Goal: Information Seeking & Learning: Learn about a topic

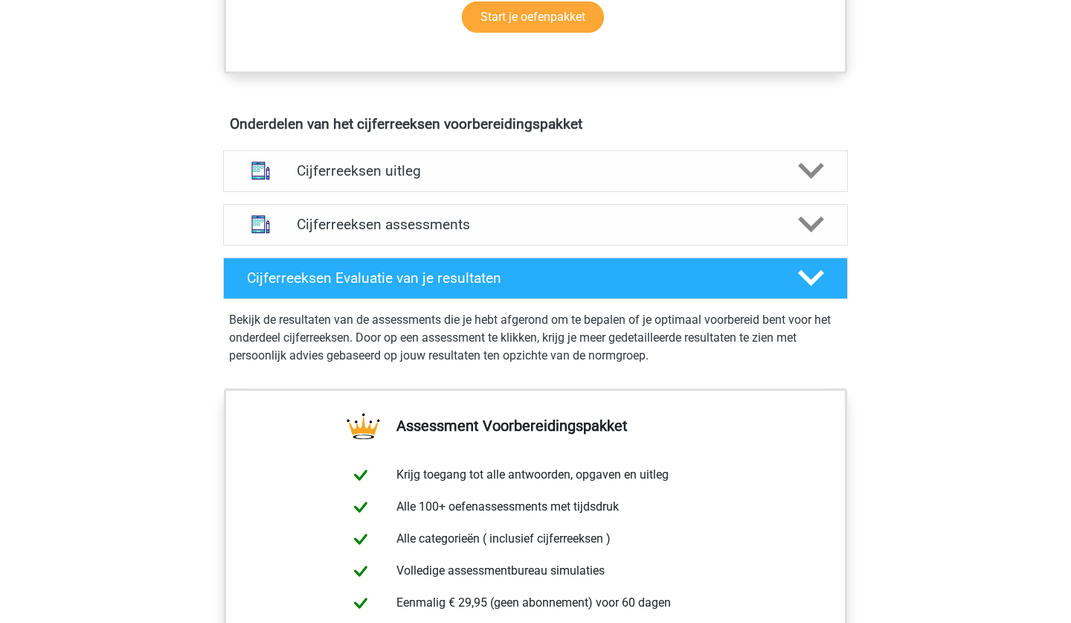
scroll to position [800, 0]
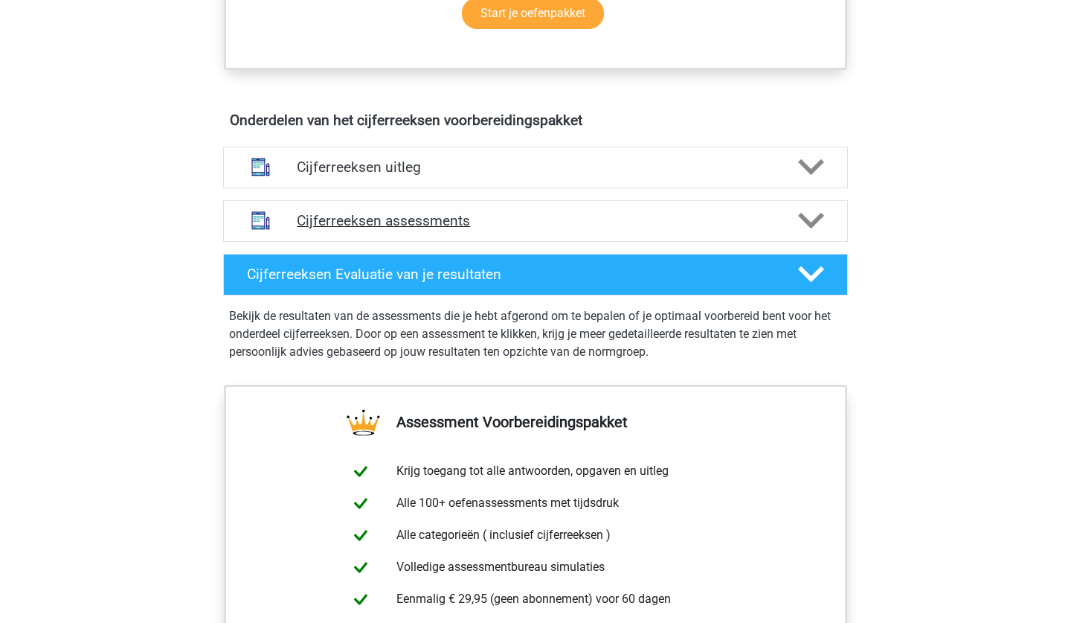
click at [696, 234] on icon at bounding box center [811, 221] width 26 height 26
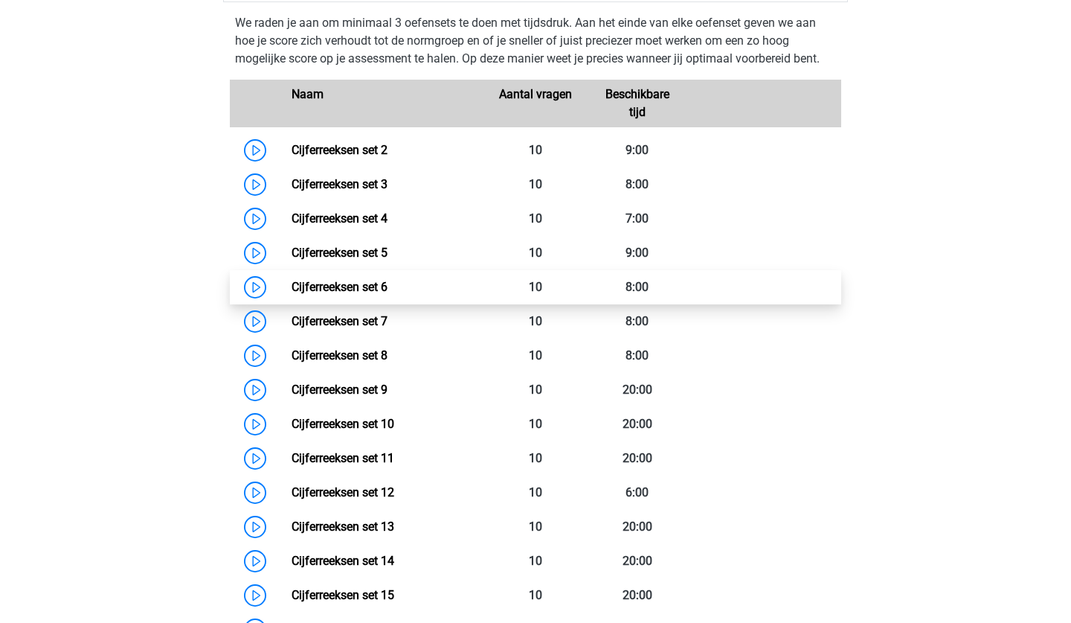
scroll to position [873, 0]
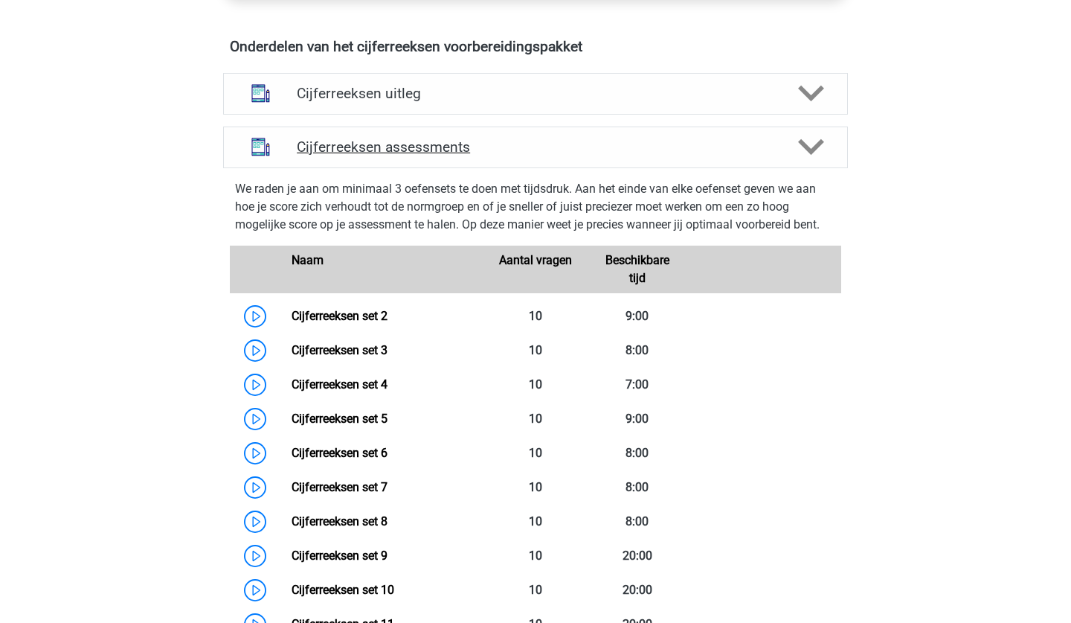
click at [696, 155] on icon at bounding box center [811, 147] width 26 height 26
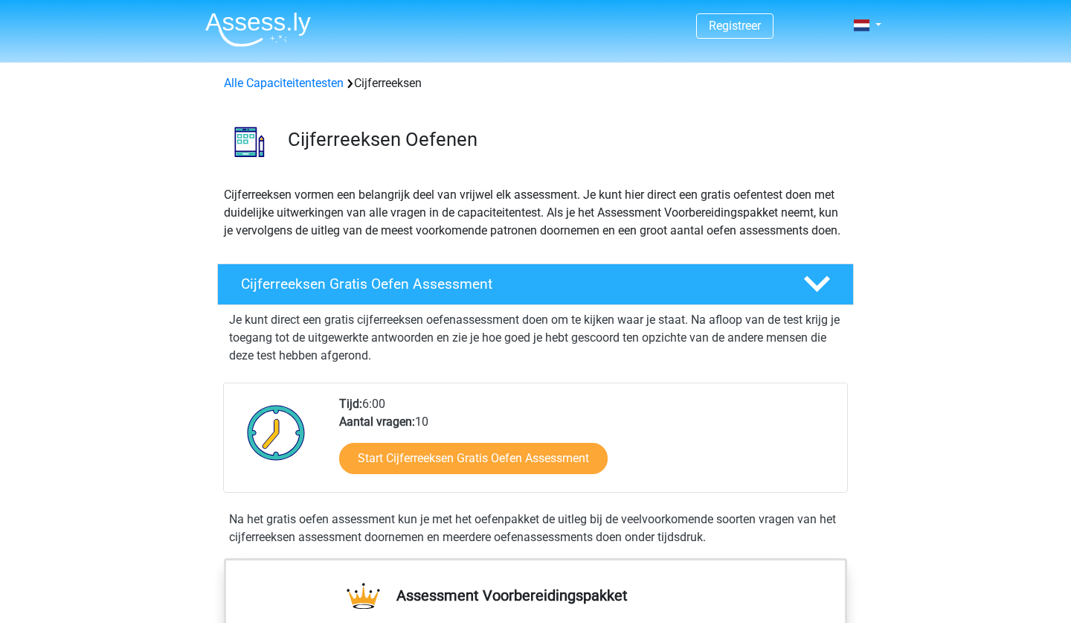
scroll to position [0, 0]
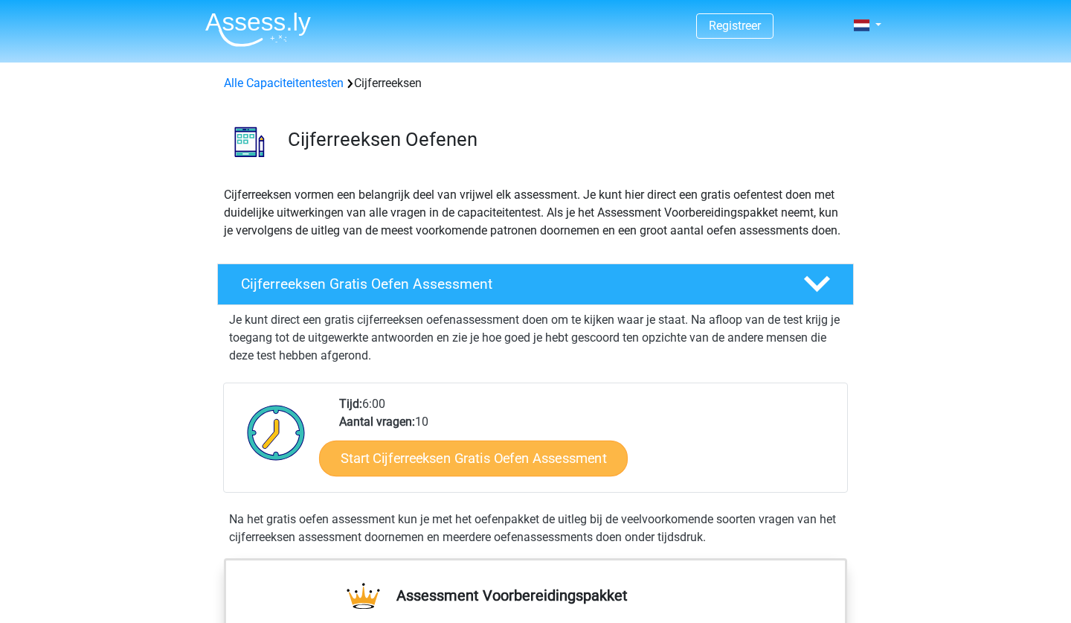
click at [577, 475] on link "Start Cijferreeksen Gratis Oefen Assessment" at bounding box center [473, 458] width 309 height 36
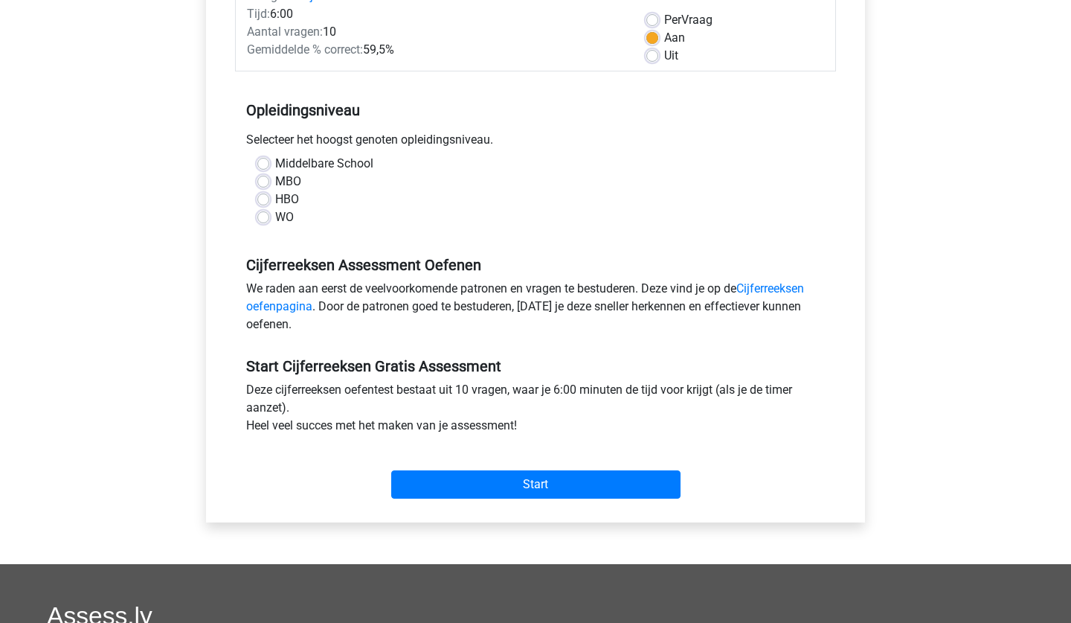
scroll to position [224, 0]
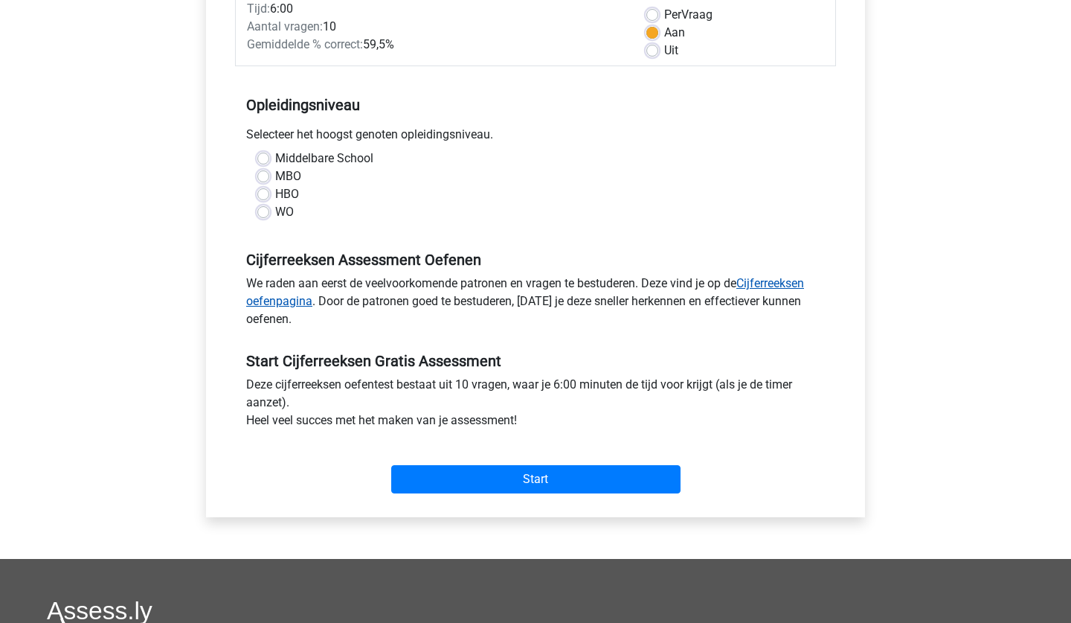
click at [773, 283] on link "Cijferreeksen oefenpagina" at bounding box center [525, 292] width 558 height 32
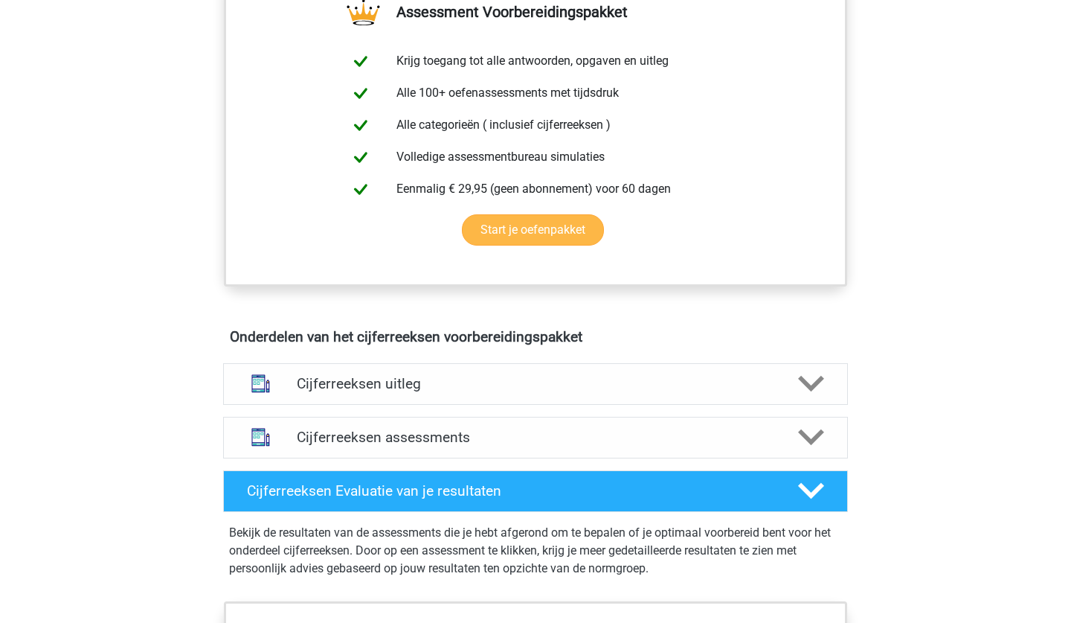
scroll to position [611, 0]
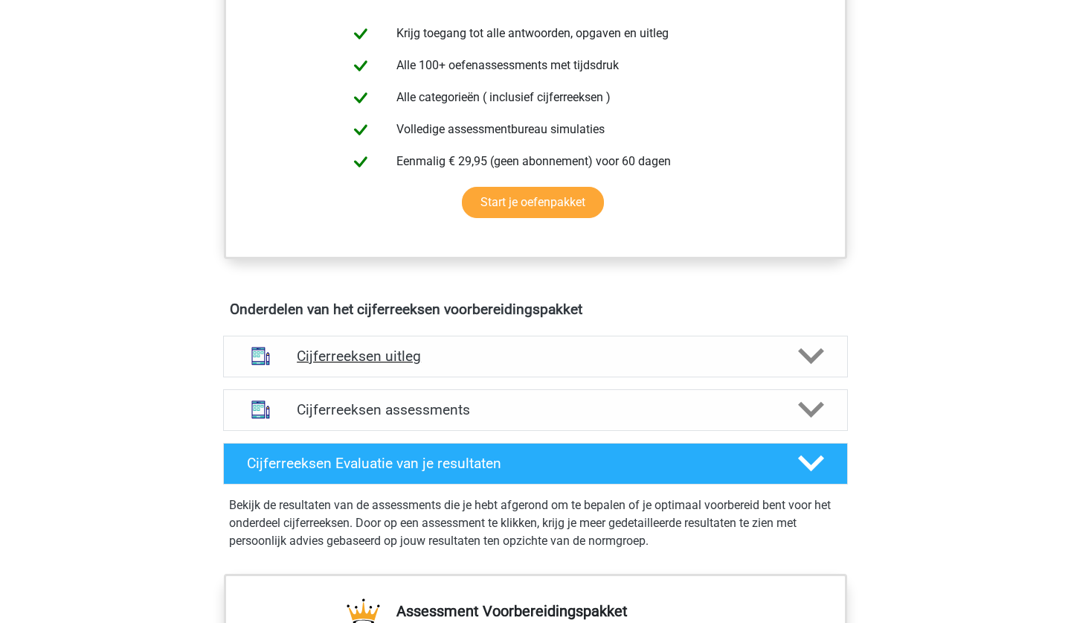
click at [641, 377] on div "Cijferreeksen uitleg" at bounding box center [535, 357] width 625 height 42
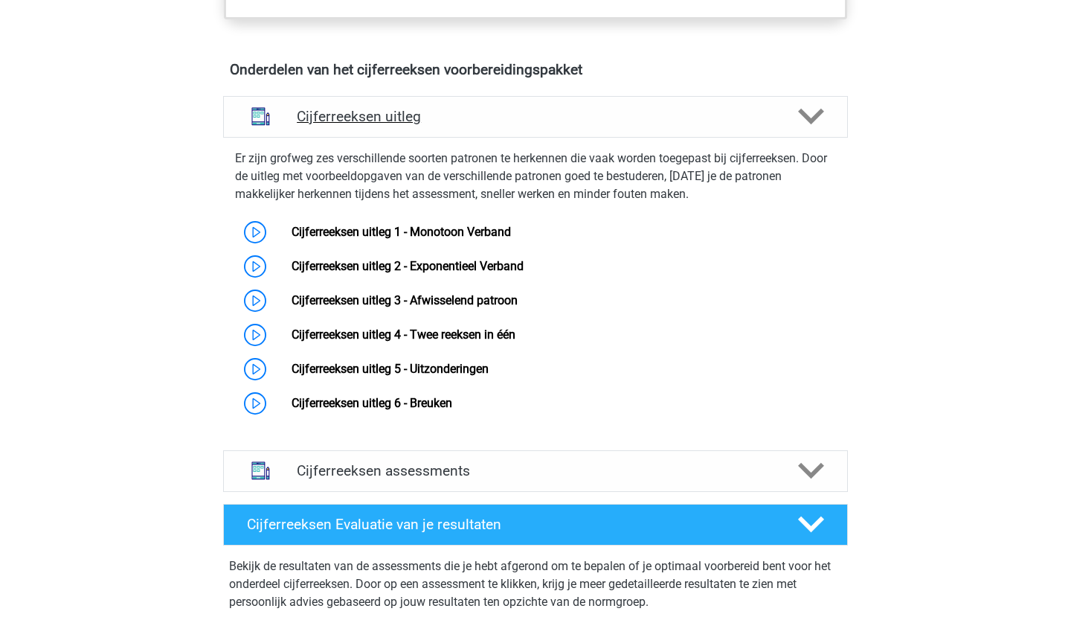
scroll to position [855, 0]
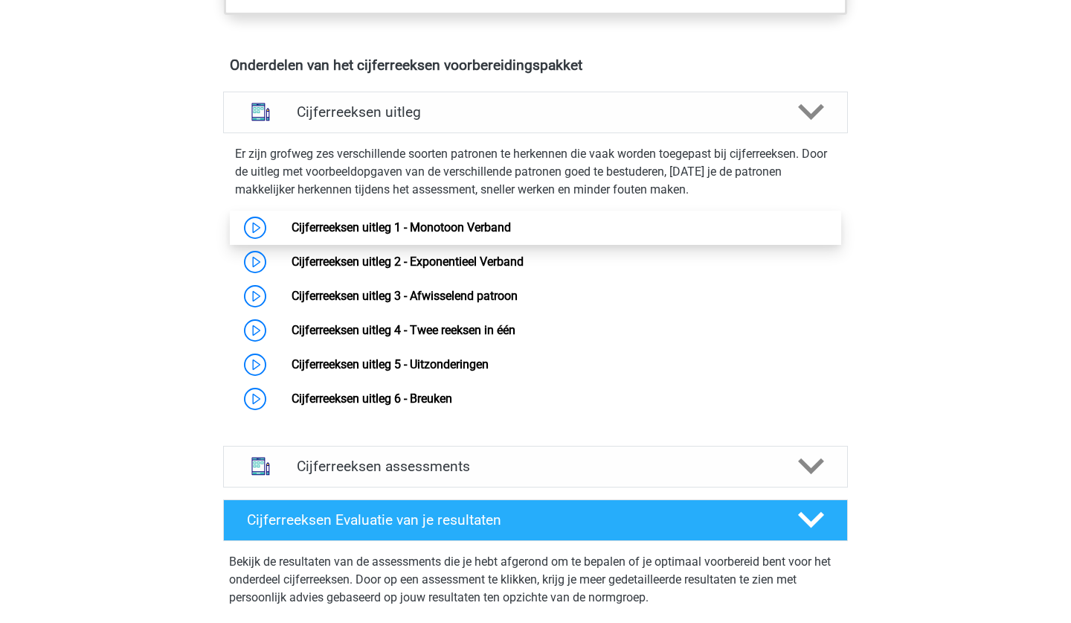
click at [481, 234] on link "Cijferreeksen uitleg 1 - Monotoon Verband" at bounding box center [401, 227] width 219 height 14
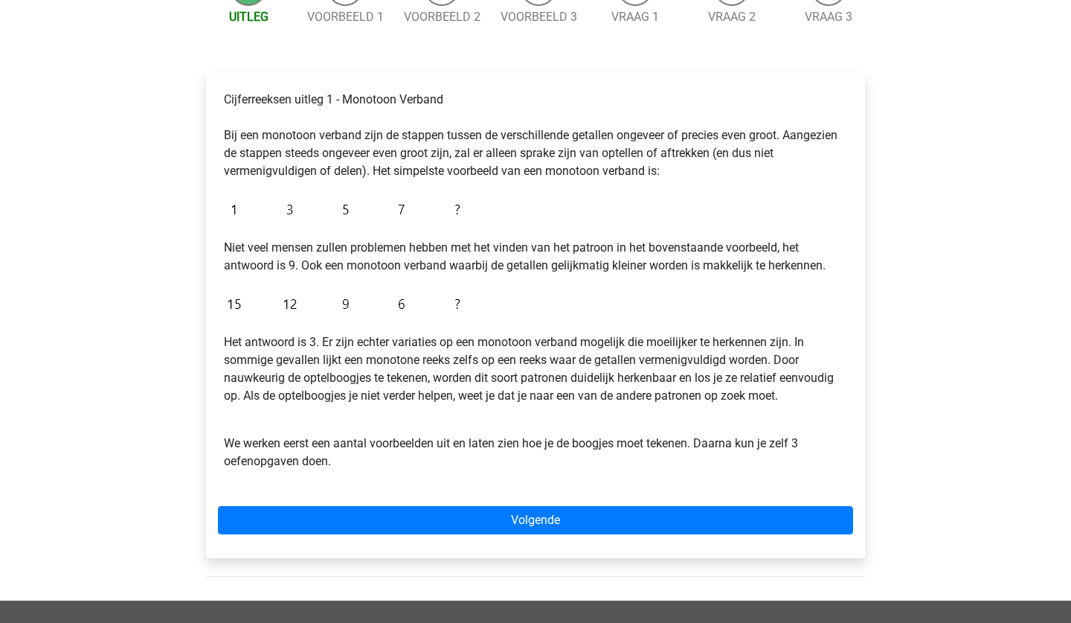
scroll to position [190, 0]
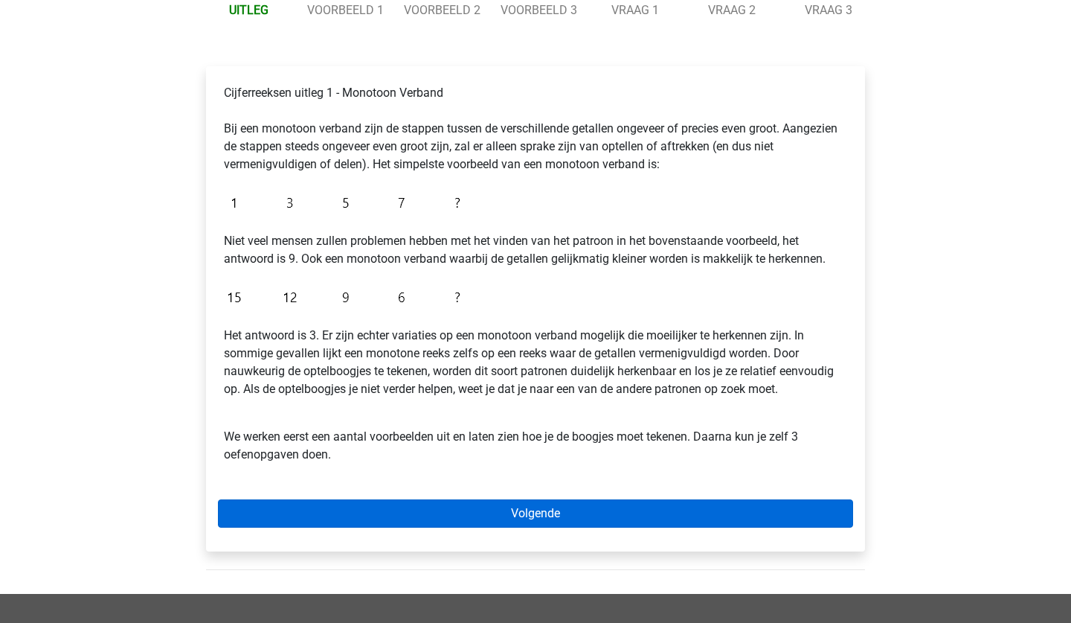
click at [466, 516] on link "Volgende" at bounding box center [535, 513] width 635 height 28
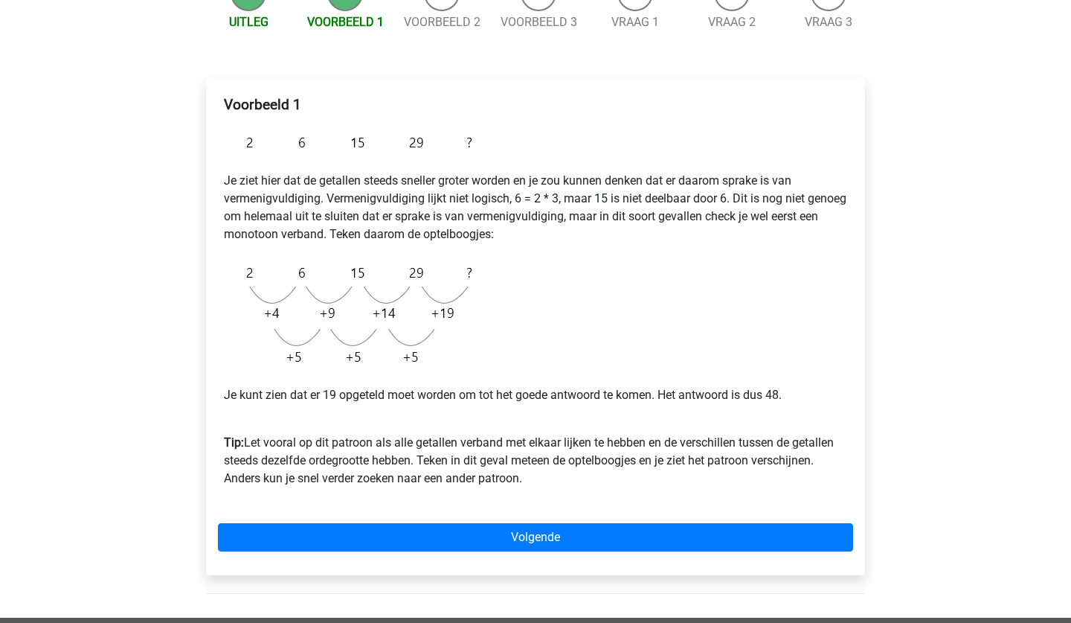
scroll to position [182, 0]
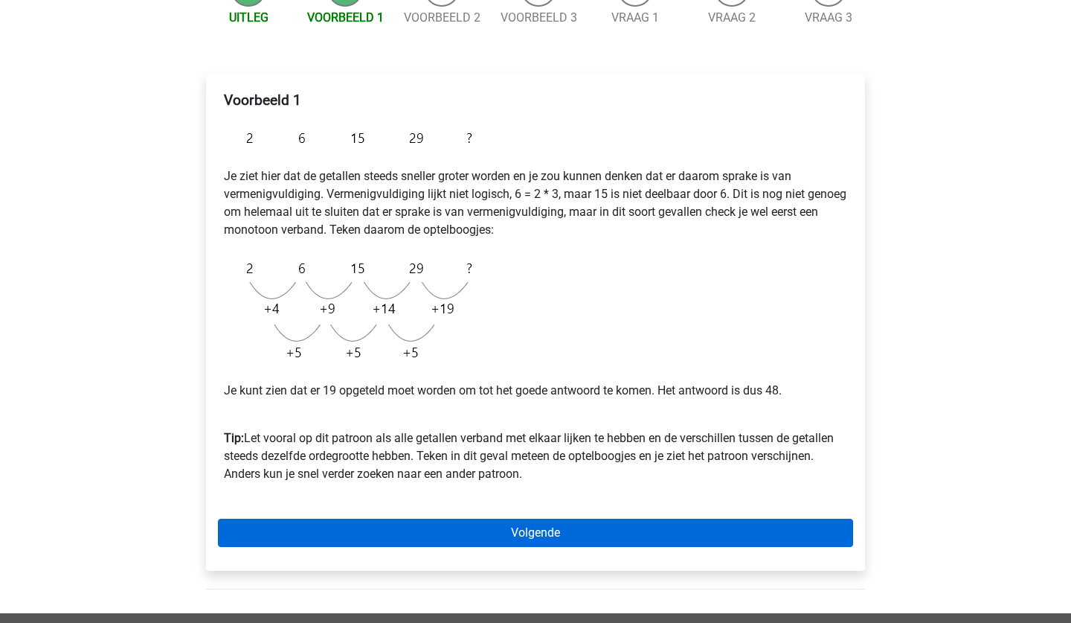
click at [469, 538] on link "Volgende" at bounding box center [535, 533] width 635 height 28
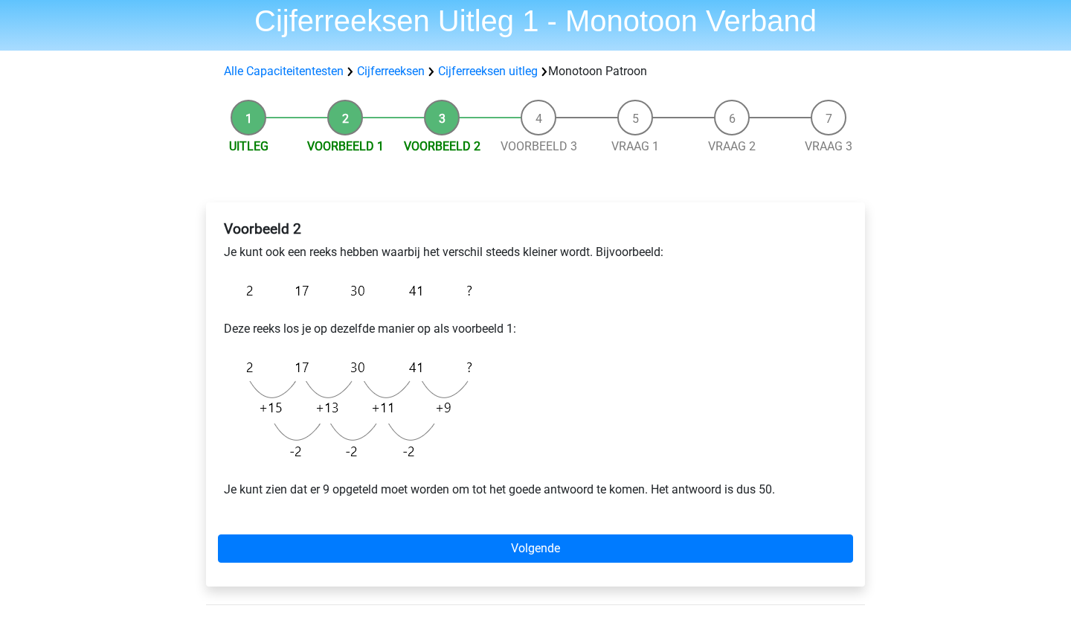
scroll to position [54, 0]
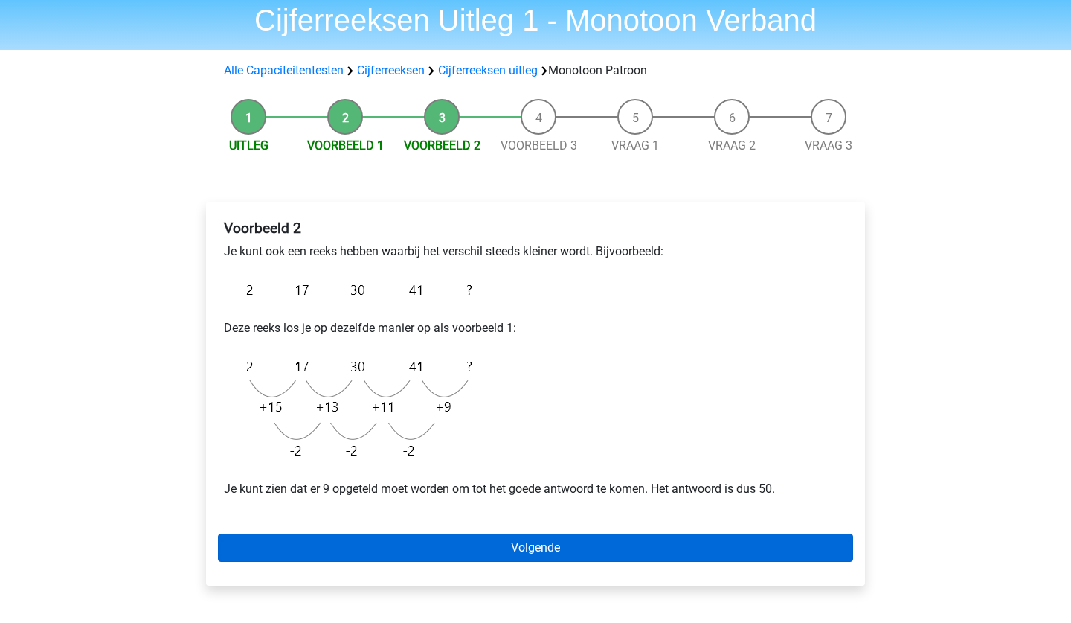
click at [468, 554] on link "Volgende" at bounding box center [535, 547] width 635 height 28
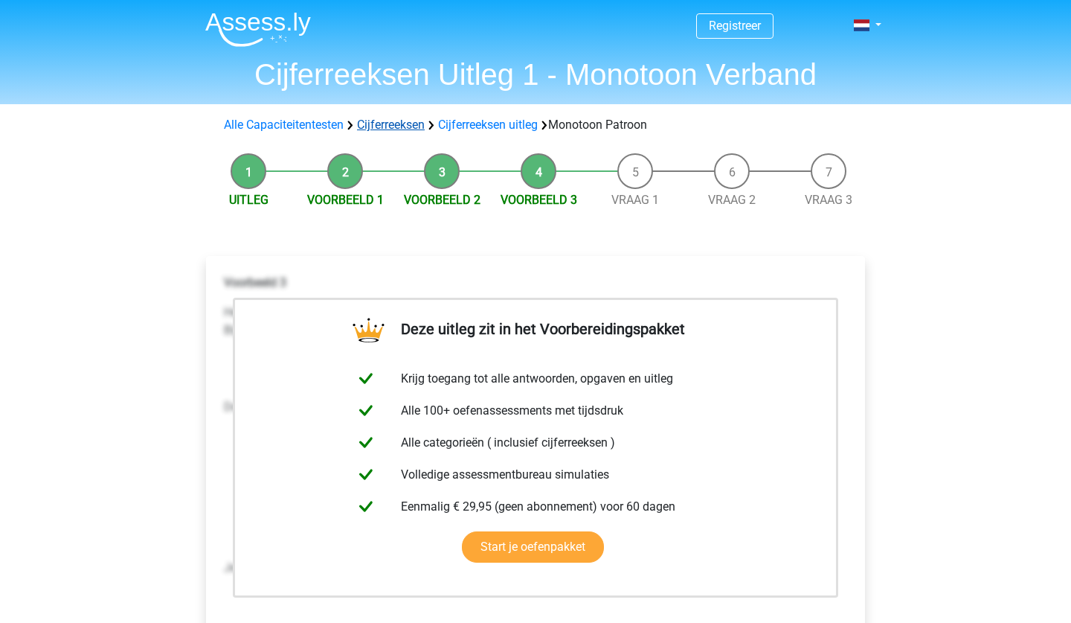
click at [385, 123] on link "Cijferreeksen" at bounding box center [391, 125] width 68 height 14
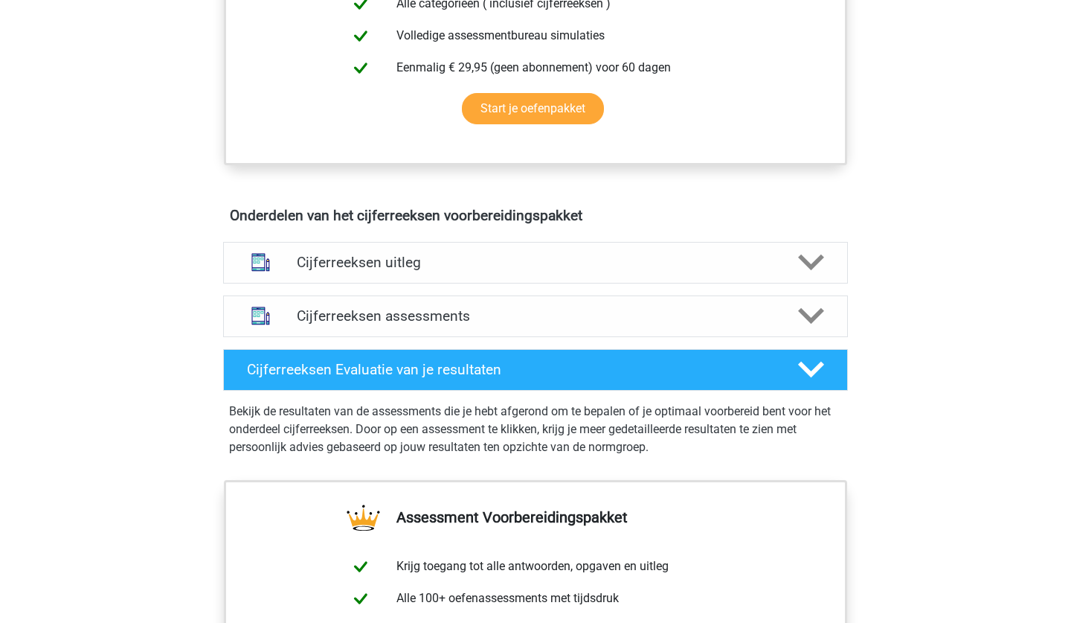
scroll to position [733, 0]
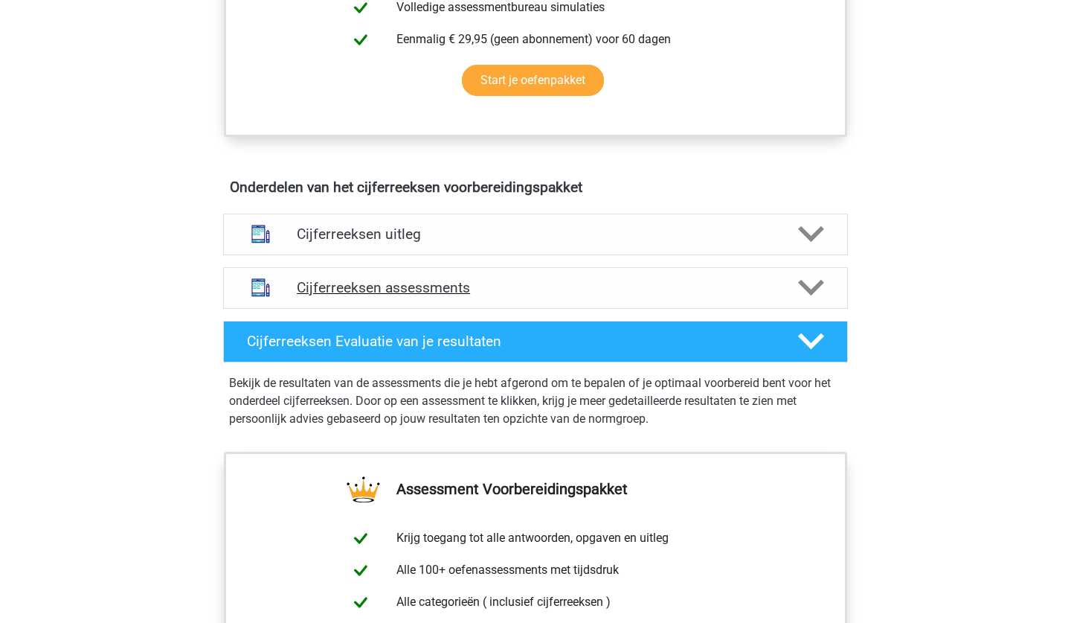
click at [443, 296] on h4 "Cijferreeksen assessments" at bounding box center [536, 287] width 478 height 17
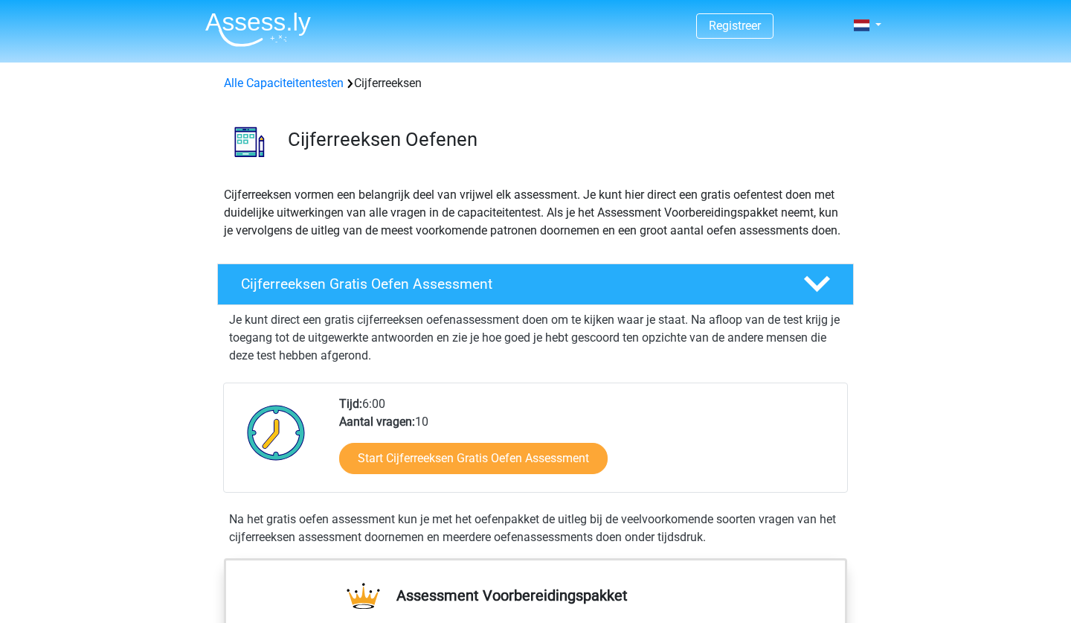
scroll to position [0, 0]
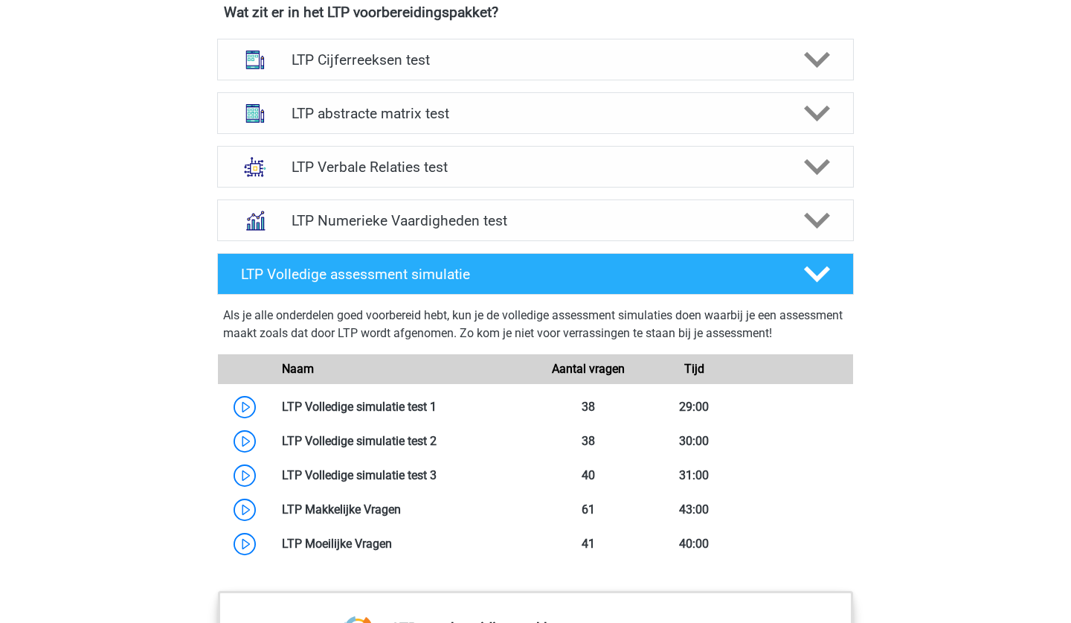
scroll to position [969, 0]
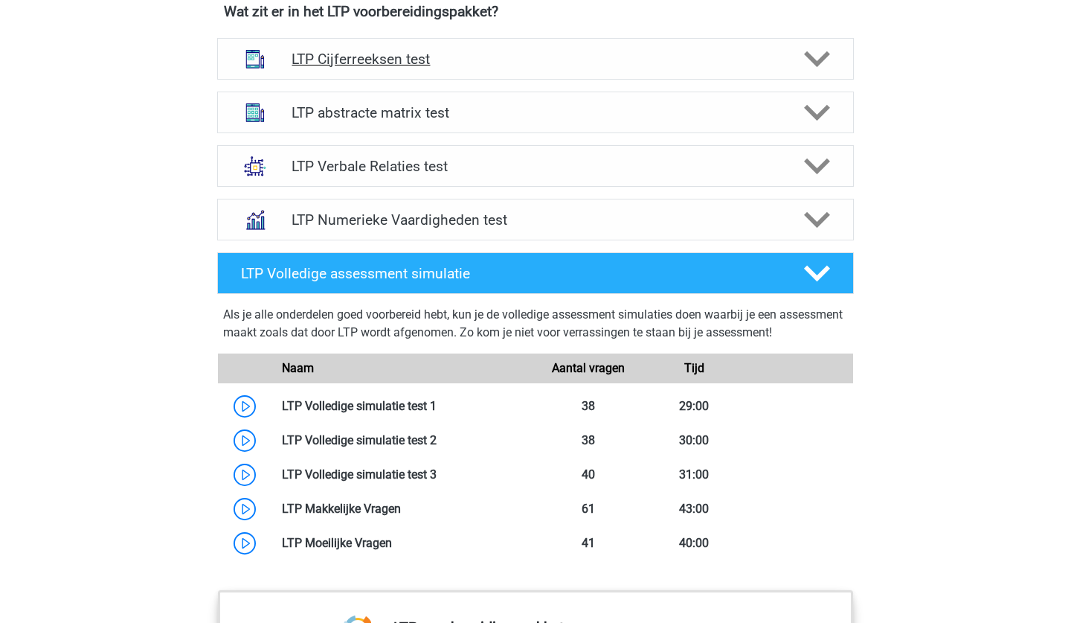
click at [486, 66] on div "LTP Cijferreeksen test" at bounding box center [535, 59] width 637 height 42
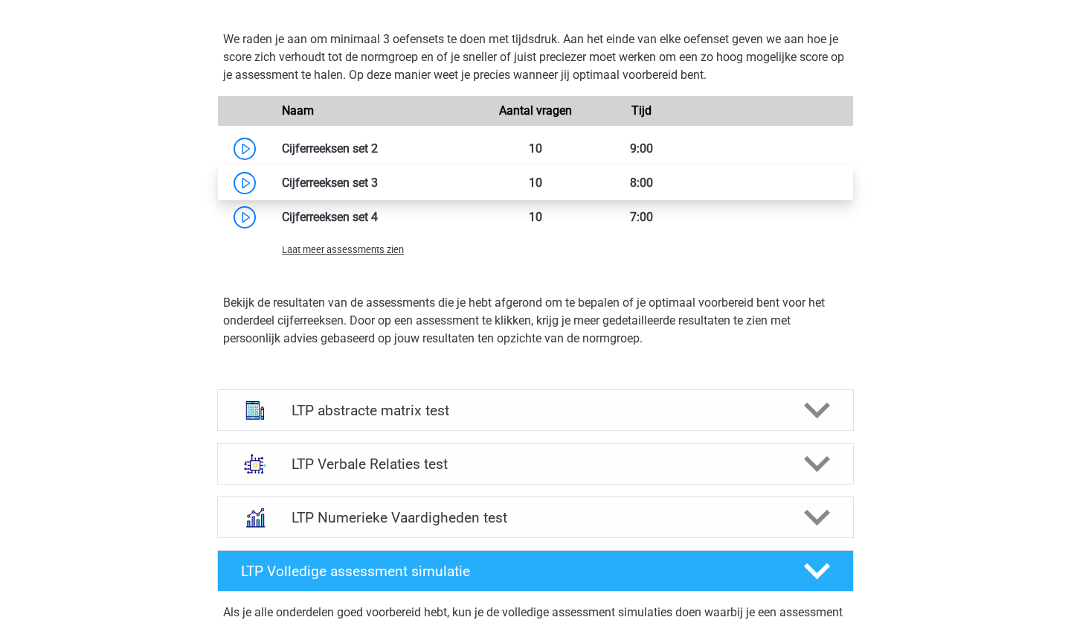
scroll to position [1515, 0]
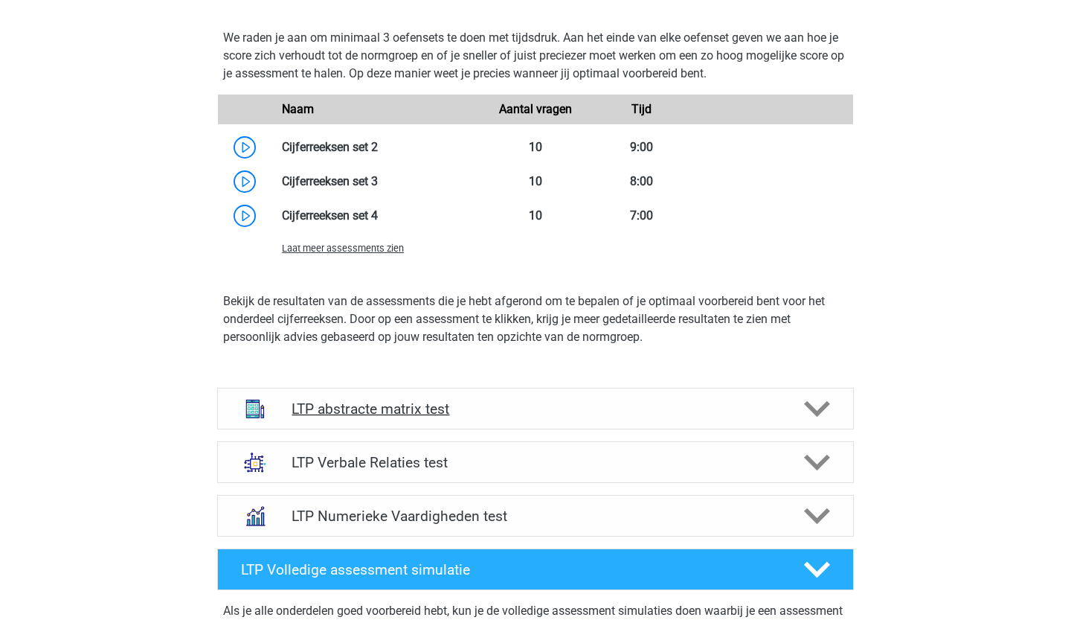
click at [432, 409] on h4 "LTP abstracte matrix test" at bounding box center [535, 408] width 487 height 17
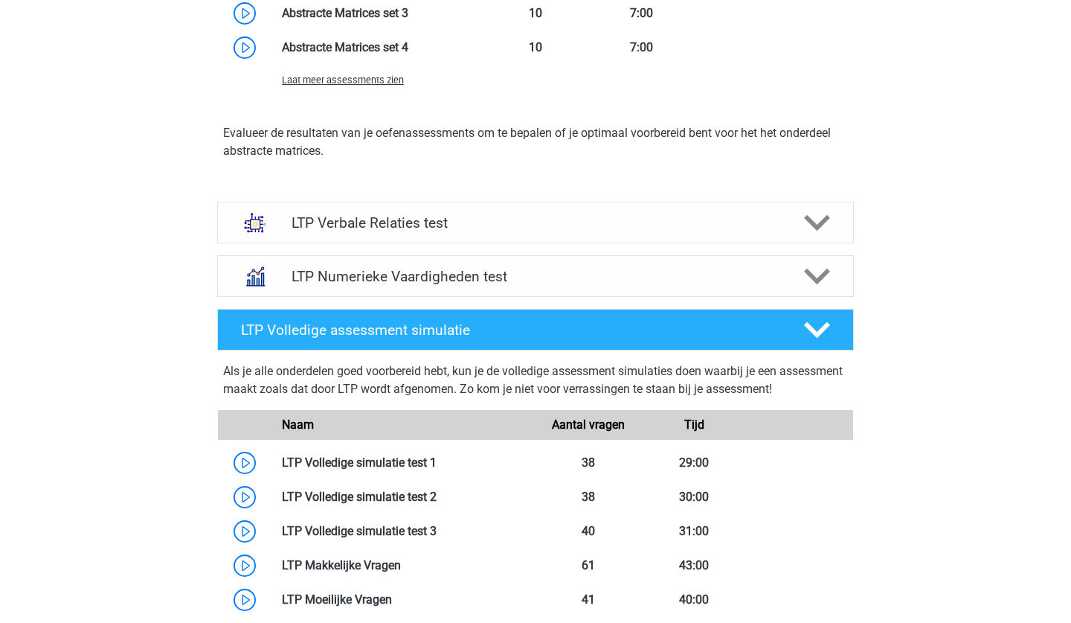
scroll to position [2600, 0]
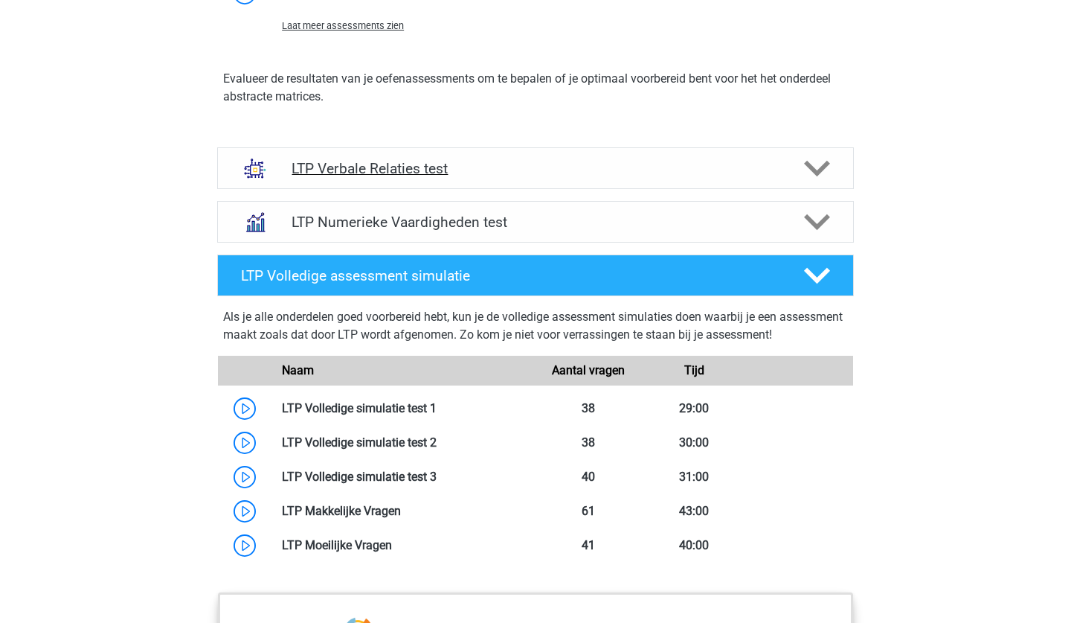
click at [445, 179] on div "LTP Verbale Relaties test" at bounding box center [535, 168] width 637 height 42
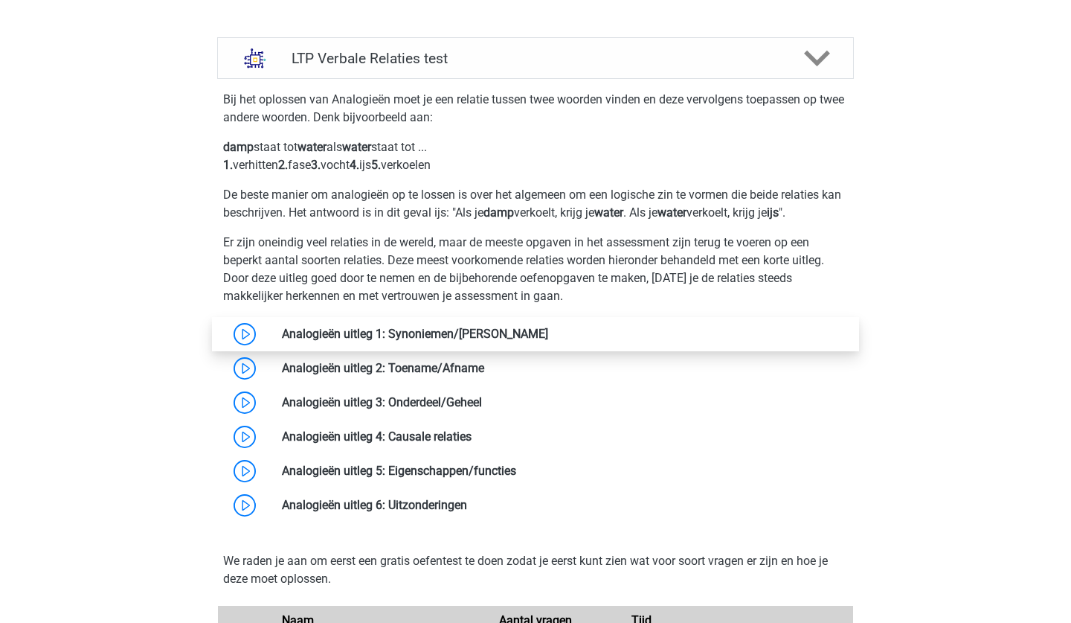
scroll to position [3136, 0]
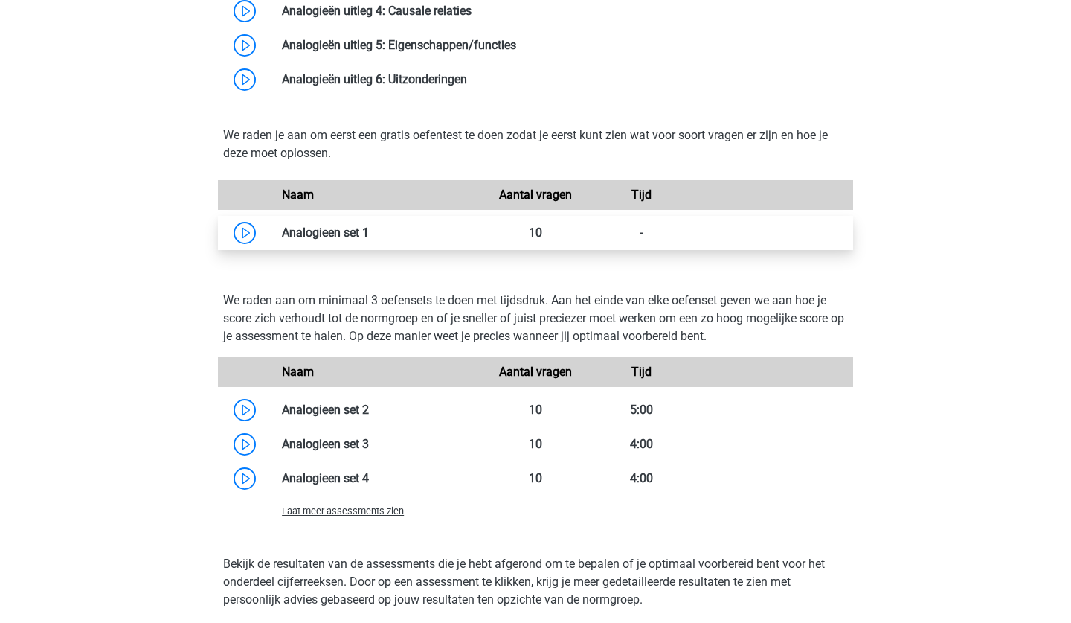
click at [369, 234] on link at bounding box center [369, 232] width 0 height 14
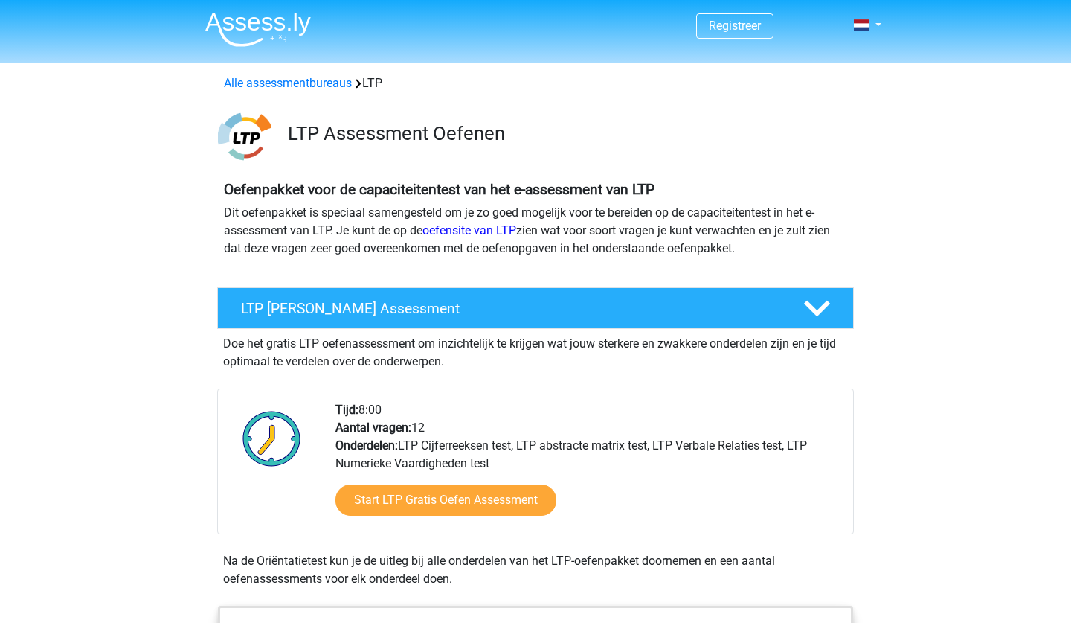
scroll to position [0, 0]
click at [809, 307] on polygon at bounding box center [817, 309] width 26 height 16
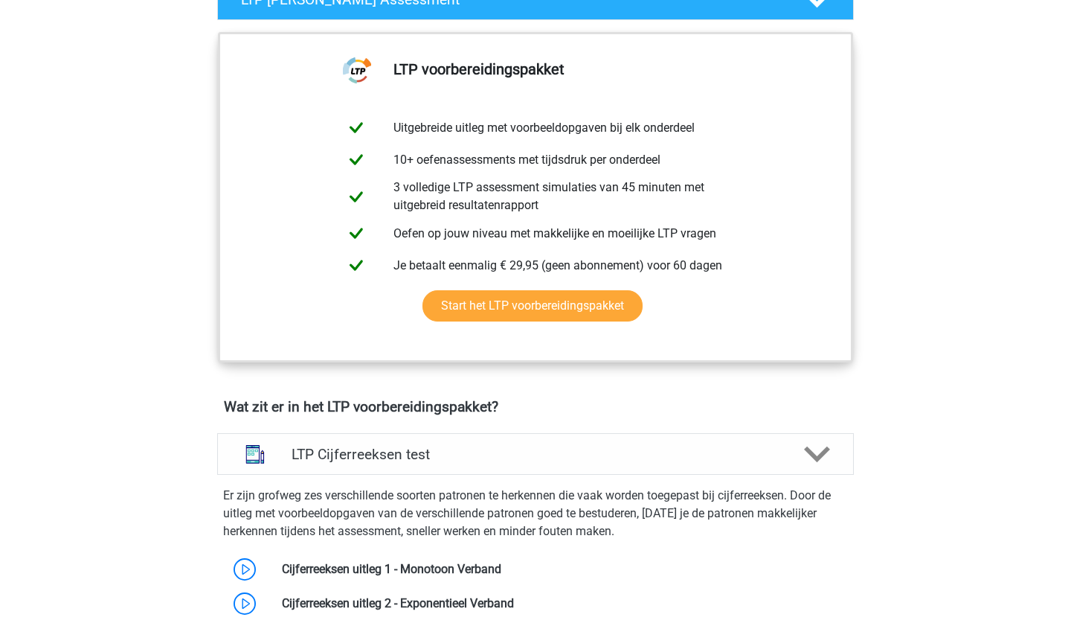
scroll to position [354, 0]
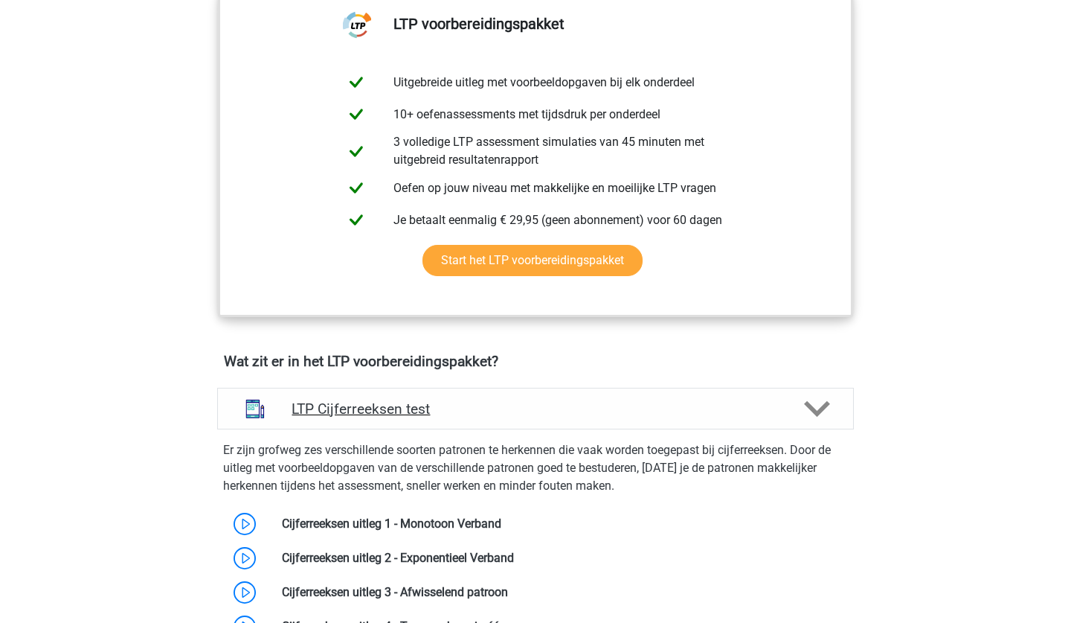
click at [687, 423] on div "LTP Cijferreeksen test" at bounding box center [535, 409] width 637 height 42
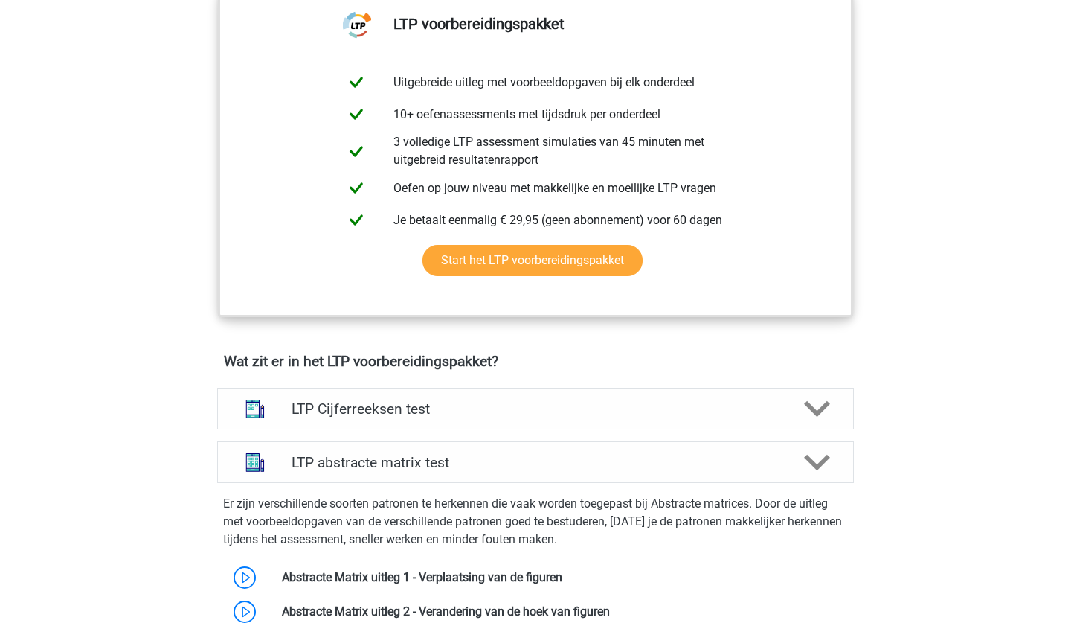
scroll to position [476, 0]
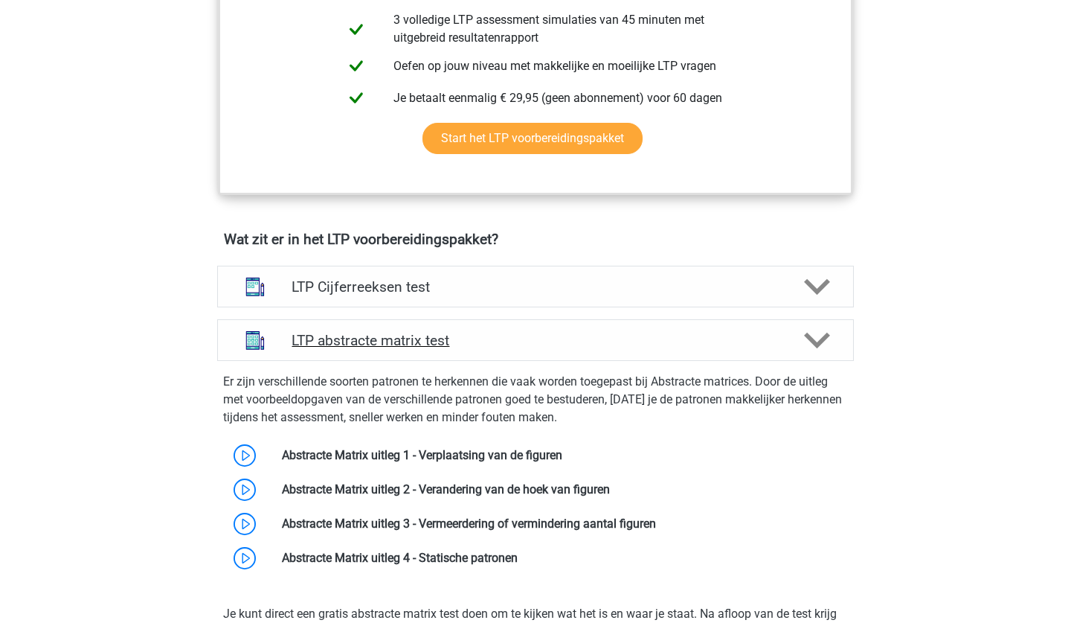
click at [717, 339] on h4 "LTP abstracte matrix test" at bounding box center [535, 340] width 487 height 17
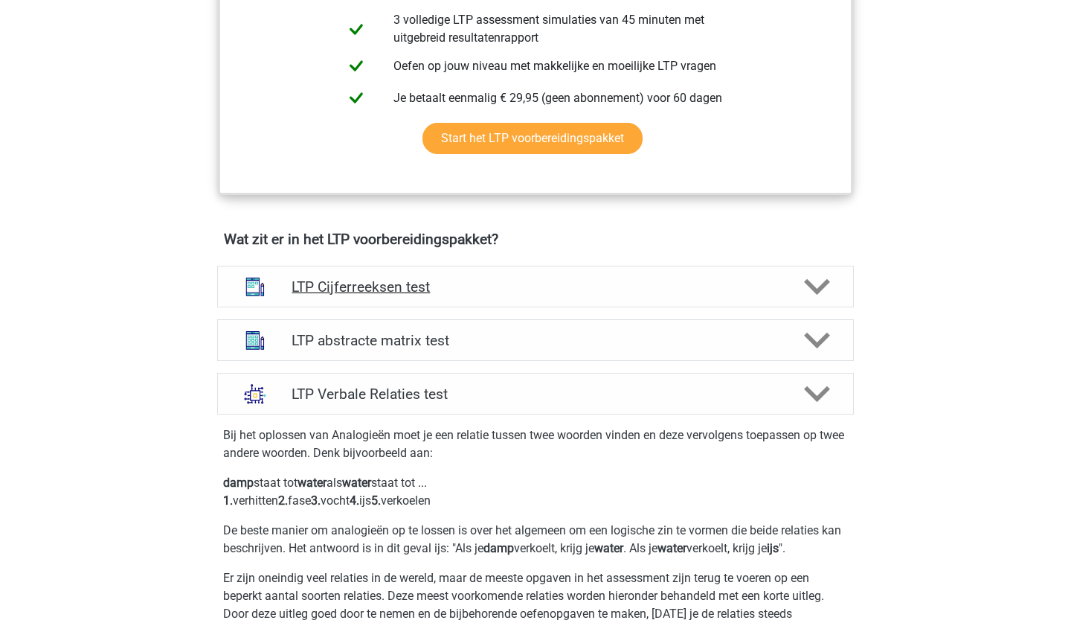
click at [794, 274] on div at bounding box center [816, 287] width 51 height 26
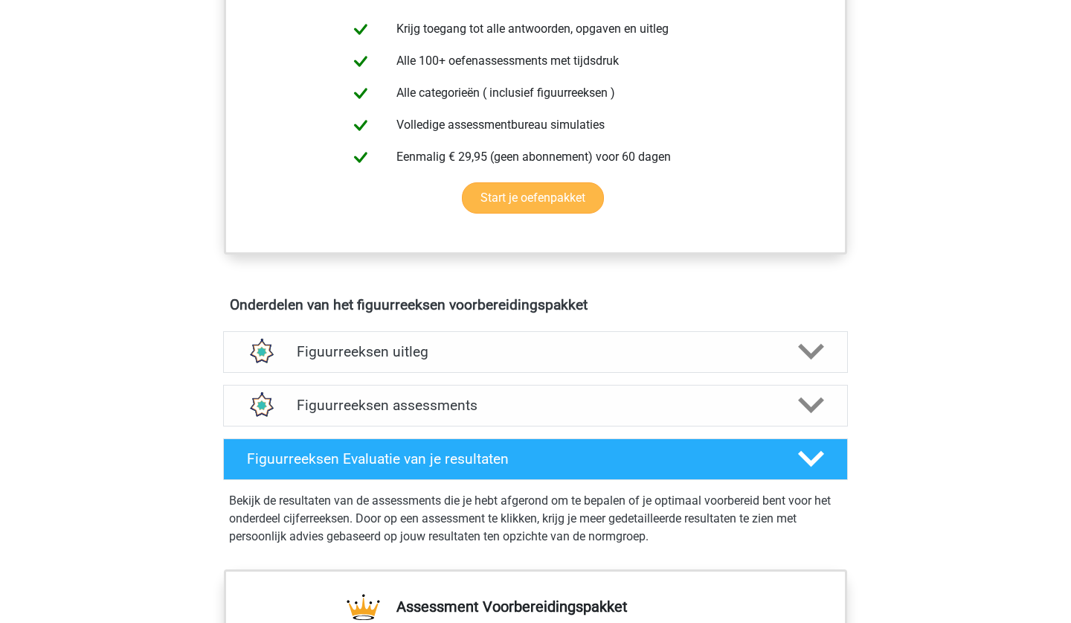
scroll to position [659, 0]
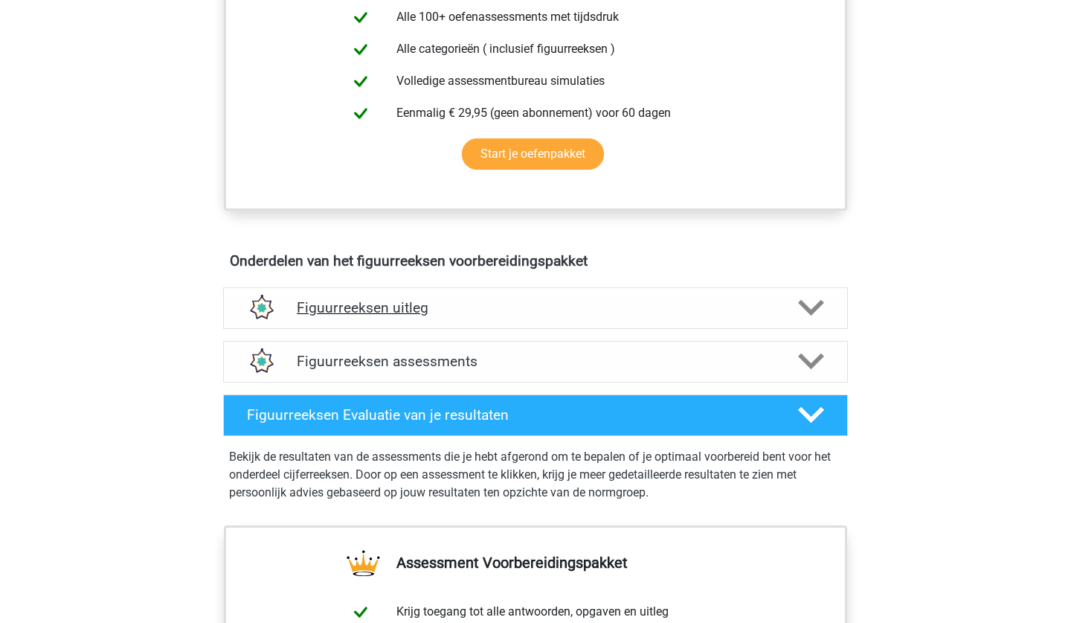
click at [377, 307] on h4 "Figuurreeksen uitleg" at bounding box center [536, 307] width 478 height 17
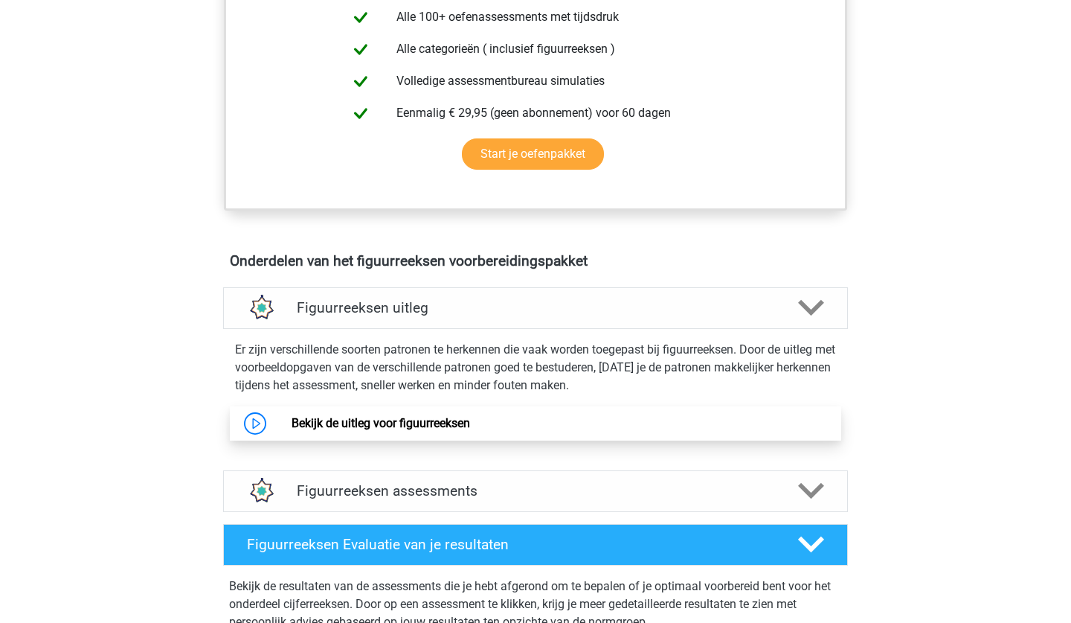
click at [392, 426] on link "Bekijk de uitleg voor figuurreeksen" at bounding box center [381, 423] width 179 height 14
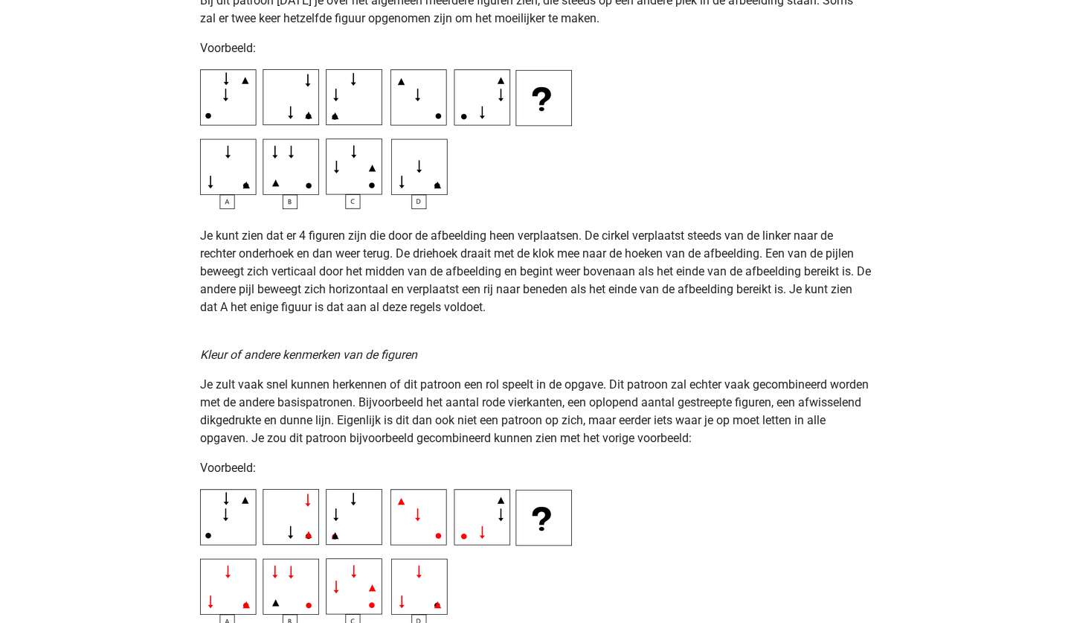
scroll to position [2402, 0]
